Goal: Task Accomplishment & Management: Complete application form

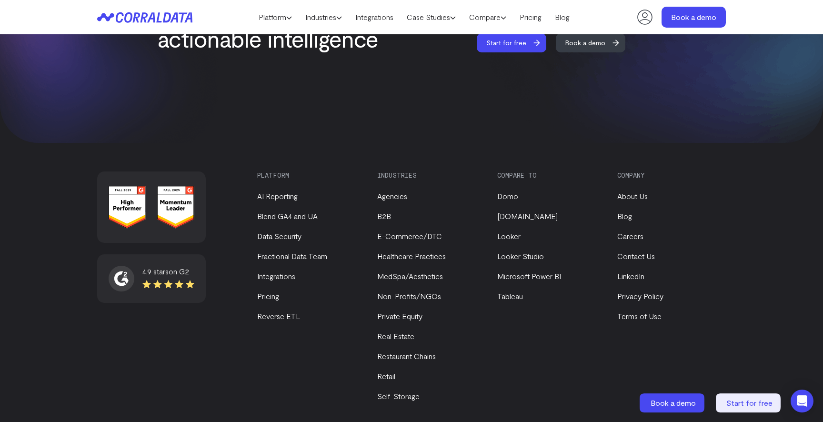
scroll to position [4097, 0]
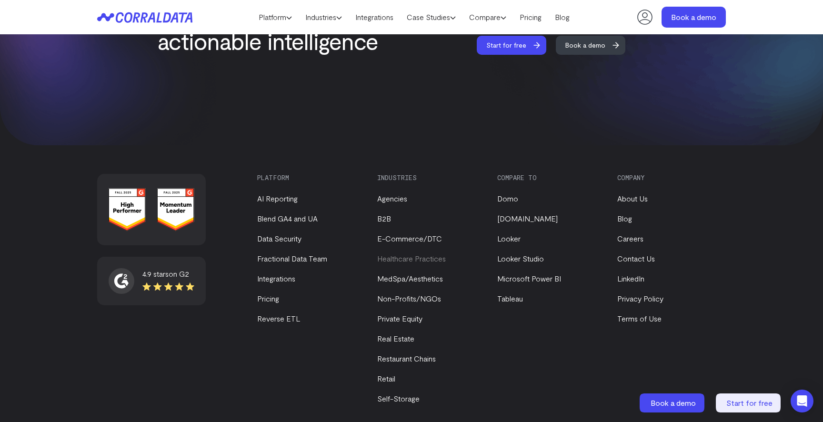
click at [401, 254] on link "Healthcare Practices" at bounding box center [411, 258] width 69 height 9
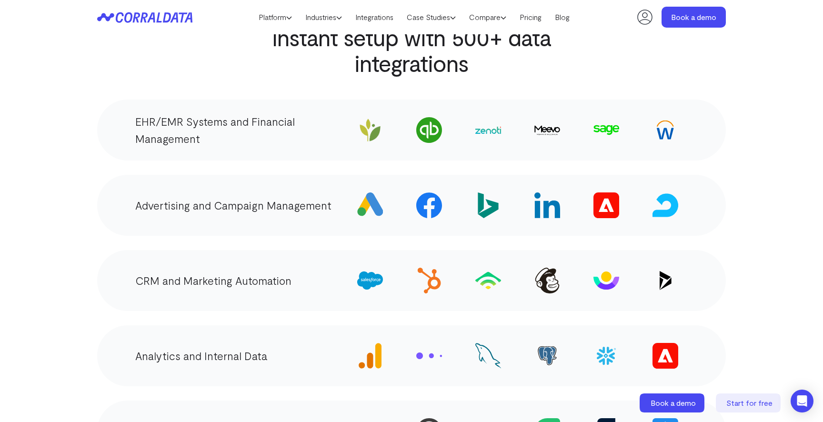
scroll to position [1856, 0]
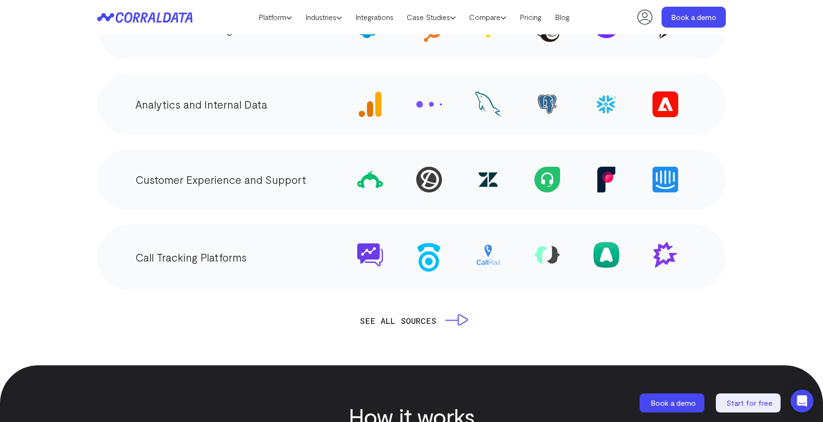
click at [457, 314] on link "SEE ALL SOURCES" at bounding box center [411, 320] width 104 height 13
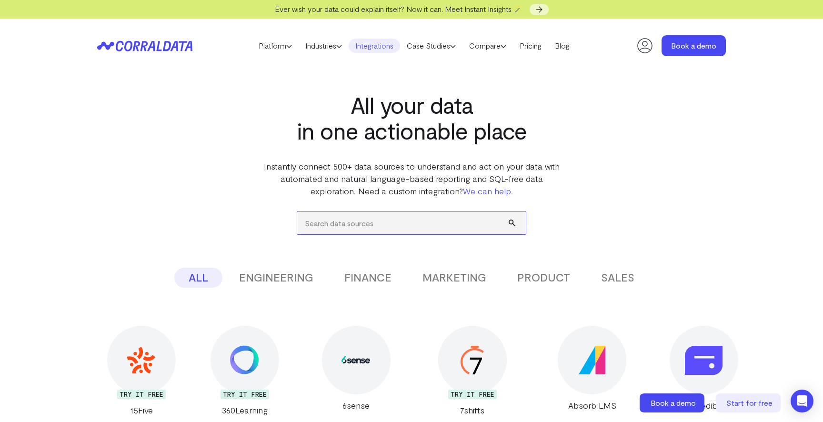
click at [358, 225] on input "search" at bounding box center [411, 222] width 229 height 23
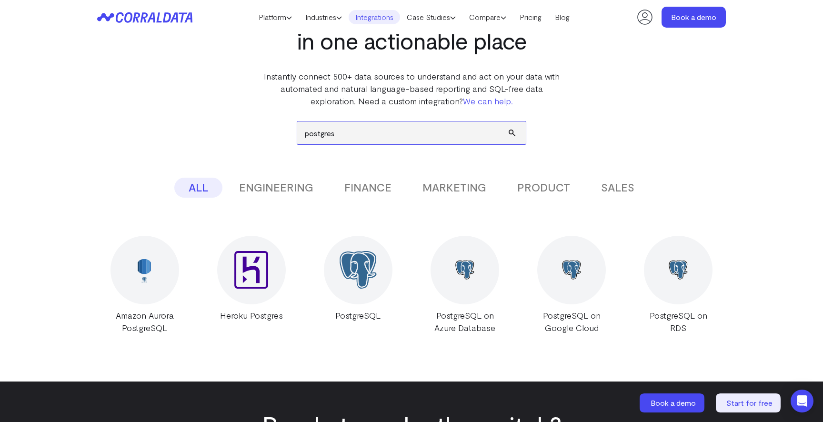
scroll to position [146, 0]
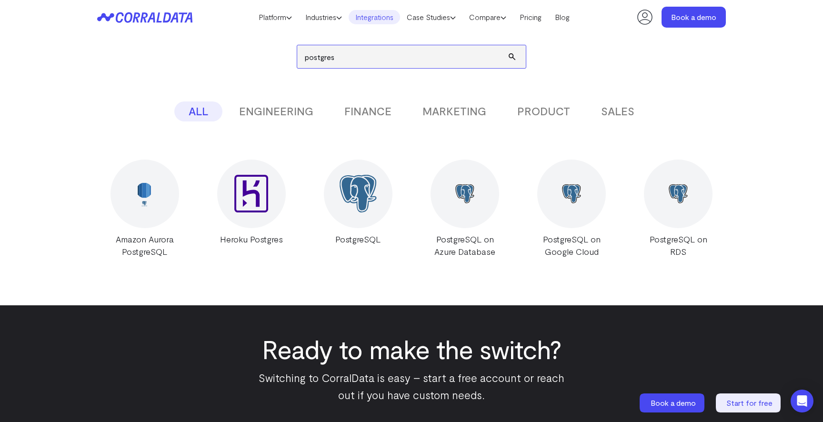
type input "postgres"
click at [369, 213] on div at bounding box center [358, 193] width 69 height 69
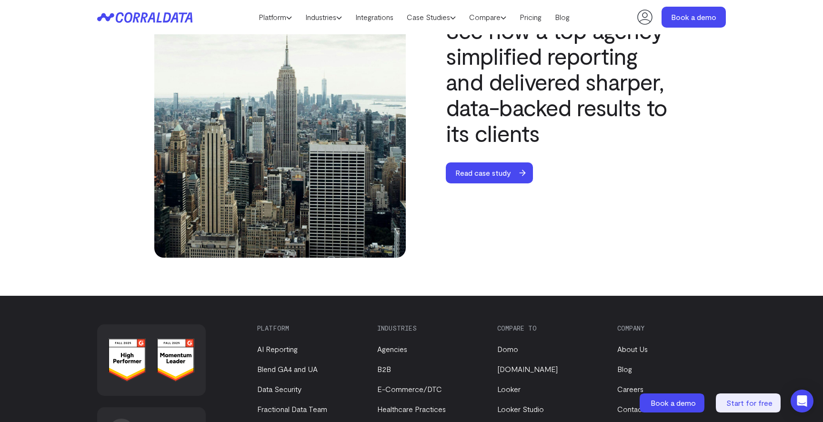
scroll to position [3481, 0]
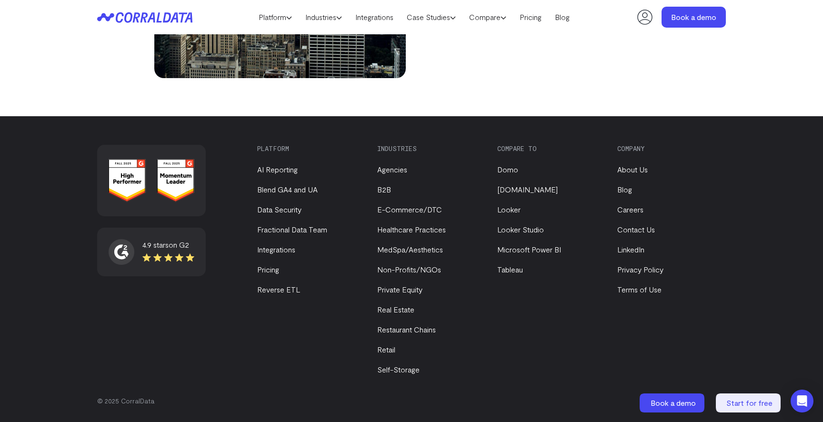
click at [289, 215] on li "Data Security" at bounding box center [309, 209] width 104 height 11
click at [289, 211] on link "Data Security" at bounding box center [279, 209] width 44 height 9
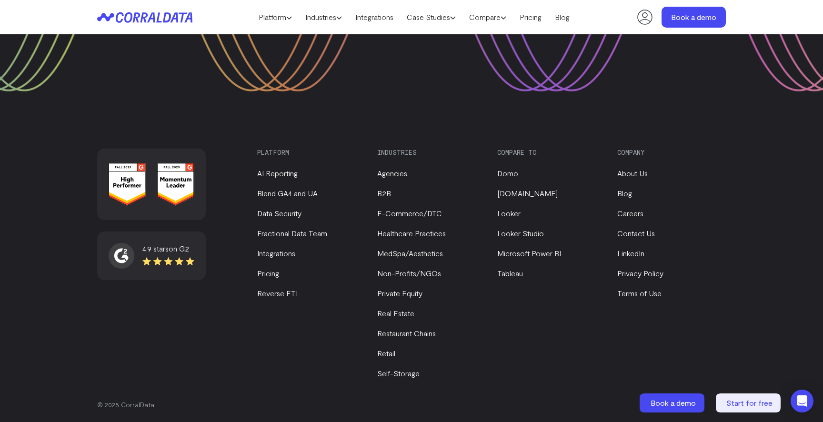
scroll to position [1730, 0]
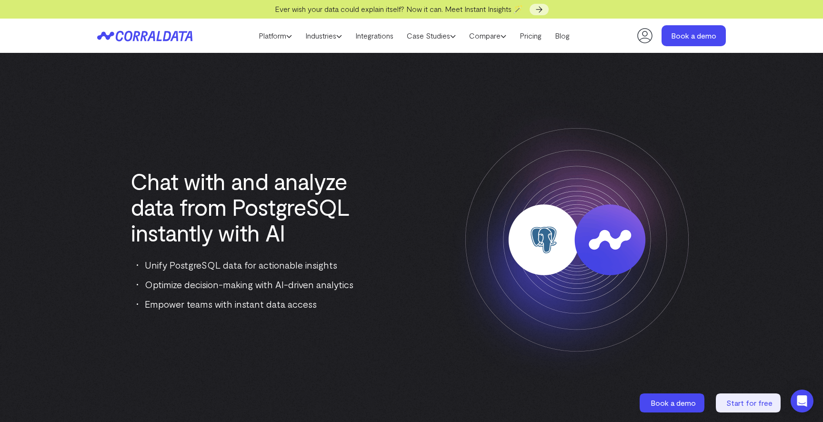
scroll to position [3461, 0]
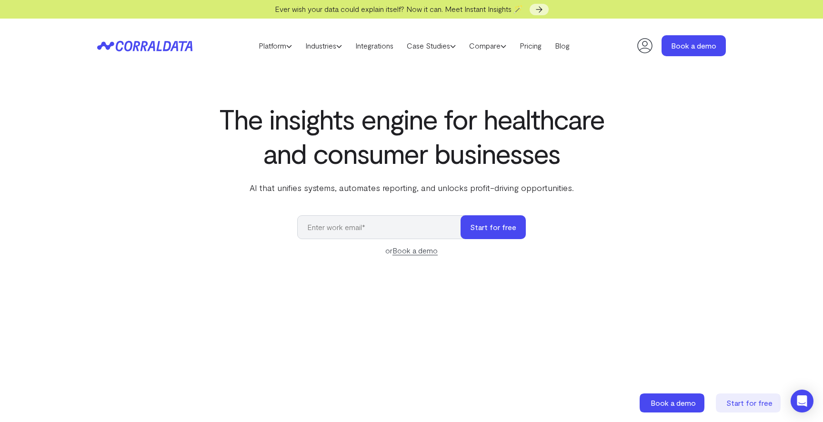
click at [383, 226] on input "email" at bounding box center [383, 227] width 173 height 24
type input "trevor@joinasher.com"
click at [460, 215] on button "Start for free" at bounding box center [492, 227] width 65 height 24
click at [495, 229] on button "Start for free" at bounding box center [492, 227] width 65 height 24
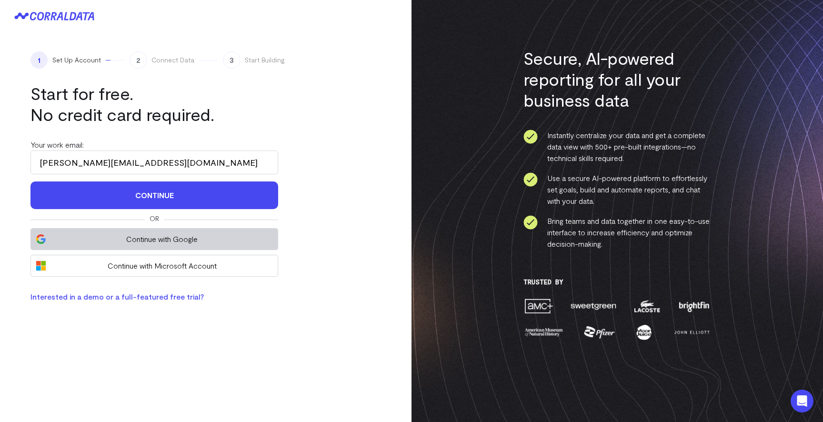
click at [147, 233] on span "Continue with Google" at bounding box center [162, 238] width 222 height 11
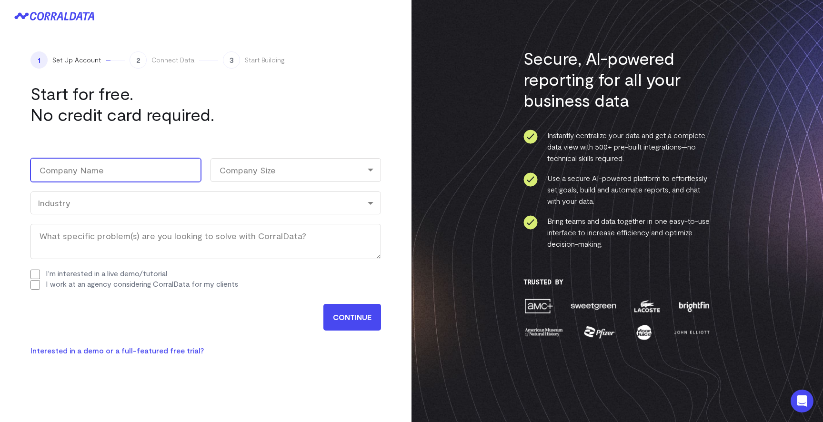
click at [104, 168] on input "Company Name (Required)" at bounding box center [115, 170] width 170 height 24
type input "Asher Med"
click at [269, 178] on div "Company Size" at bounding box center [295, 170] width 170 height 24
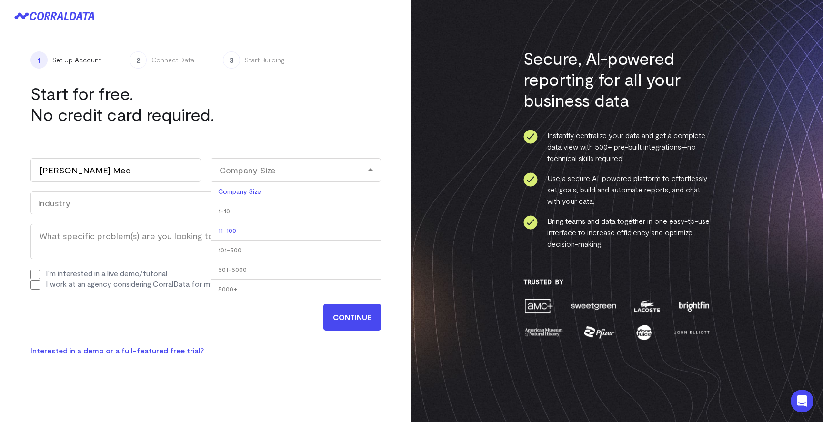
click at [268, 231] on li "11-100" at bounding box center [295, 231] width 170 height 20
select select "11-100"
click at [87, 211] on div "Industry" at bounding box center [205, 202] width 350 height 23
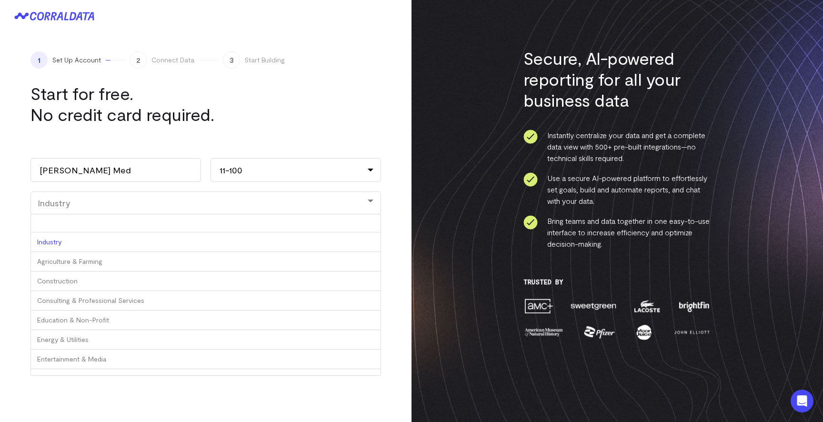
type input "e"
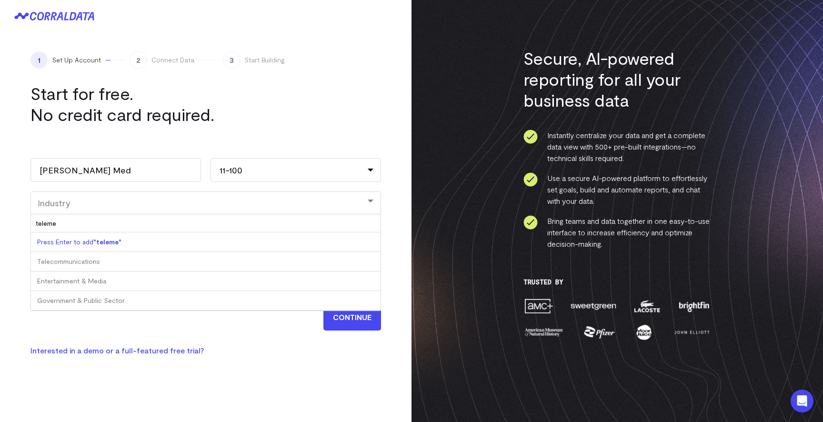
type input "telemed"
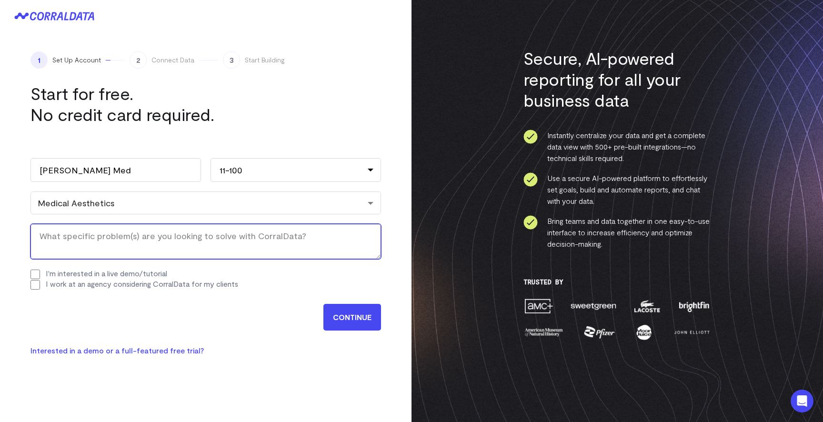
click at [104, 240] on textarea "What specific problem(s) are you looking to solve with CorralData? (Required)" at bounding box center [205, 241] width 350 height 35
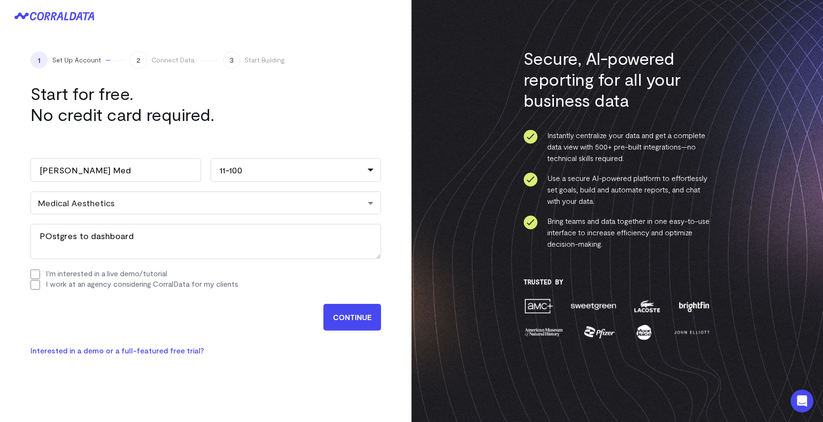
click at [342, 327] on input "CONTINUE" at bounding box center [352, 317] width 58 height 27
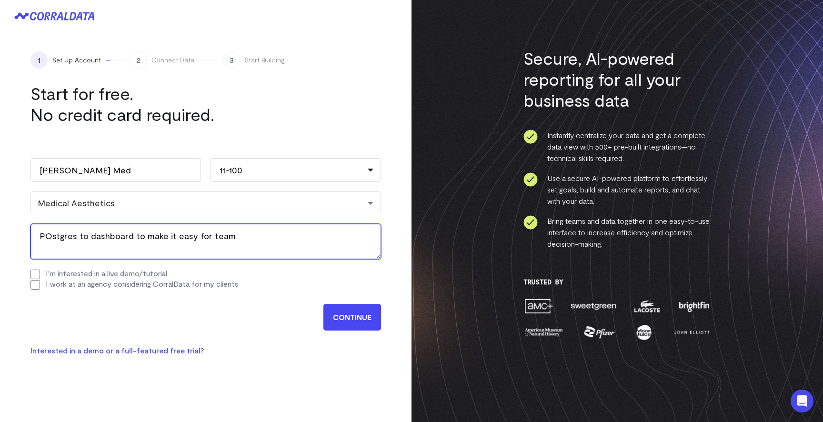
type textarea "POstgres to dashboard to make it easy for team"
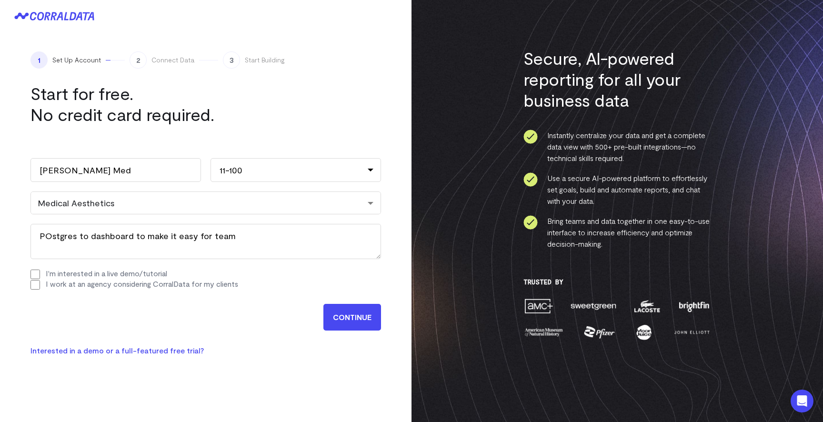
click at [349, 313] on input "CONTINUE" at bounding box center [352, 317] width 58 height 27
